Goal: Information Seeking & Learning: Learn about a topic

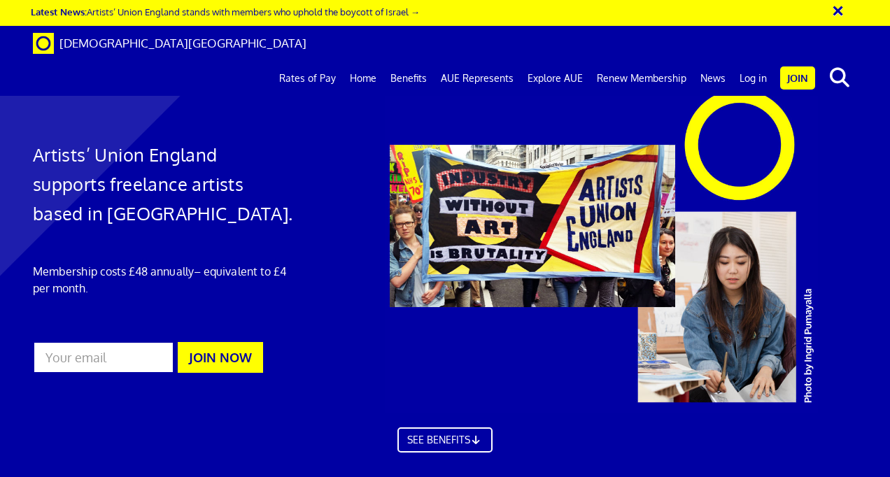
scroll to position [3826, 0]
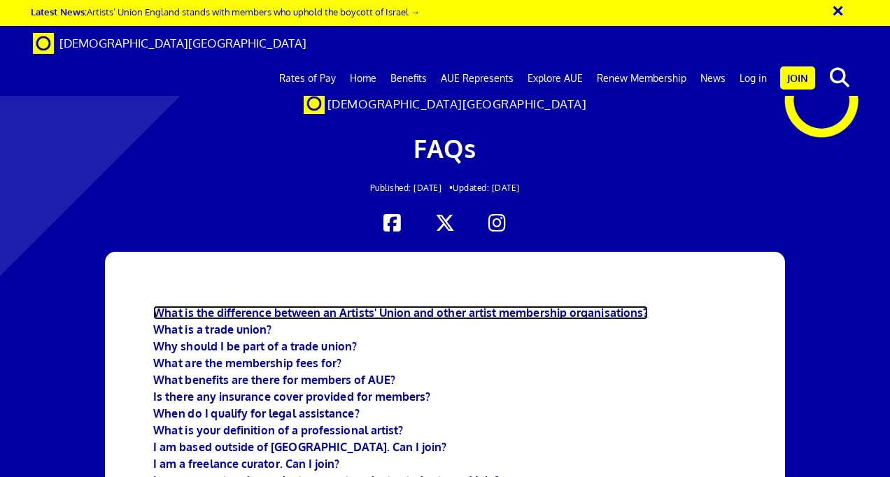
scroll to position [2901, 0]
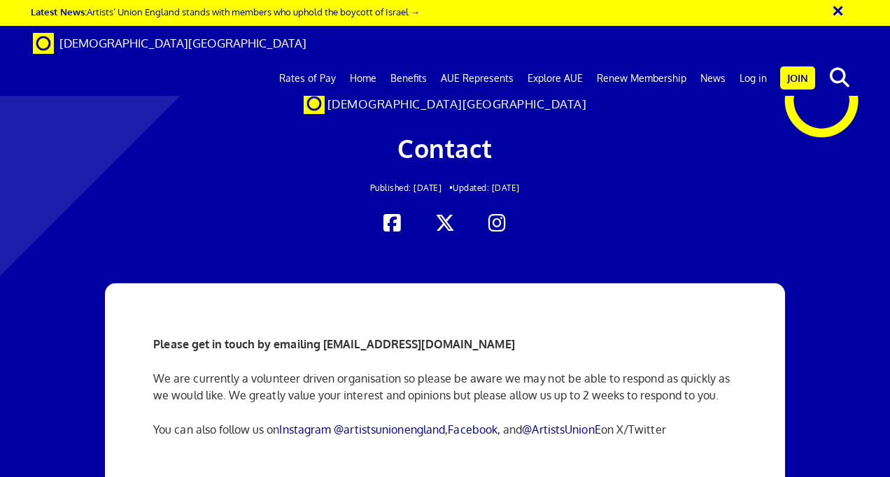
scroll to position [57, 0]
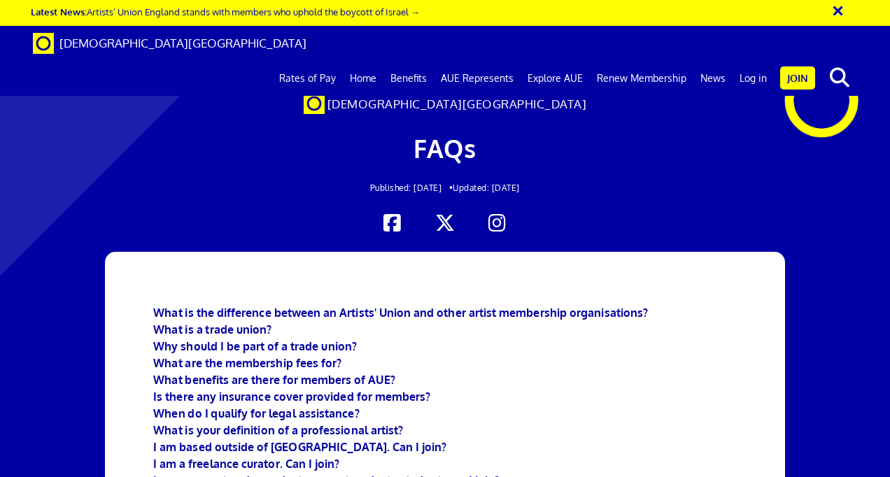
scroll to position [680, 0]
